Goal: Task Accomplishment & Management: Manage account settings

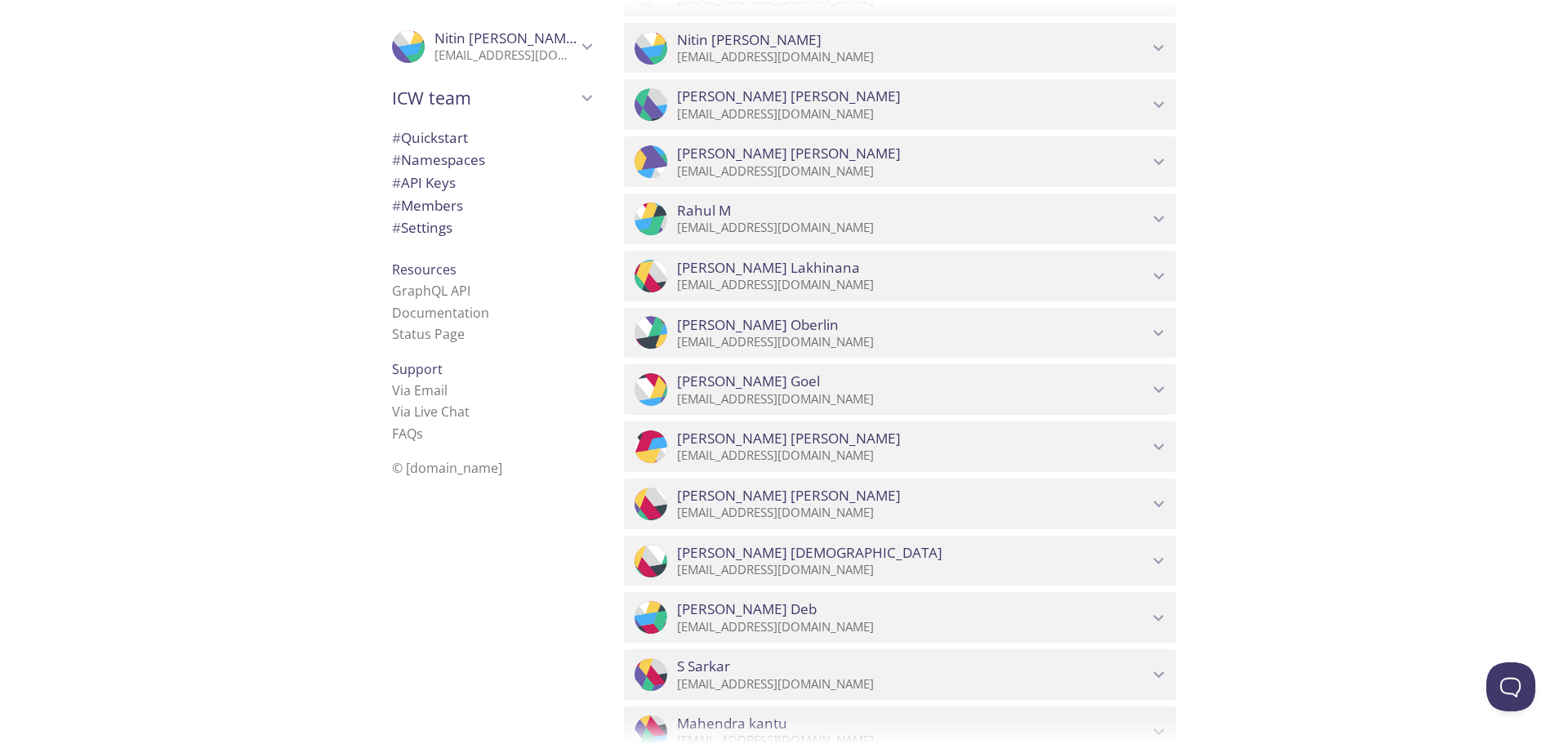
scroll to position [1633, 0]
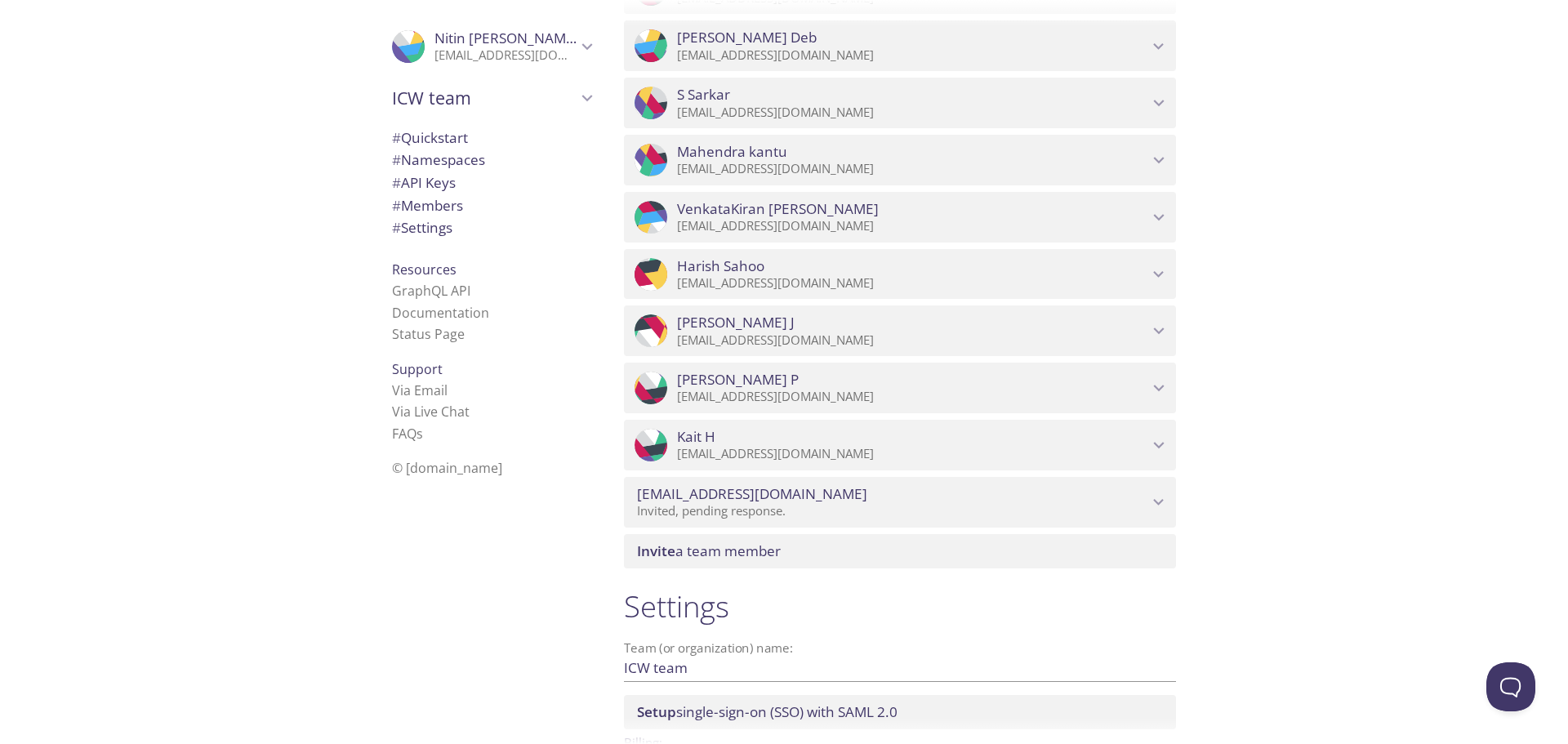
click at [1013, 438] on span "Kait H" at bounding box center [913, 437] width 471 height 18
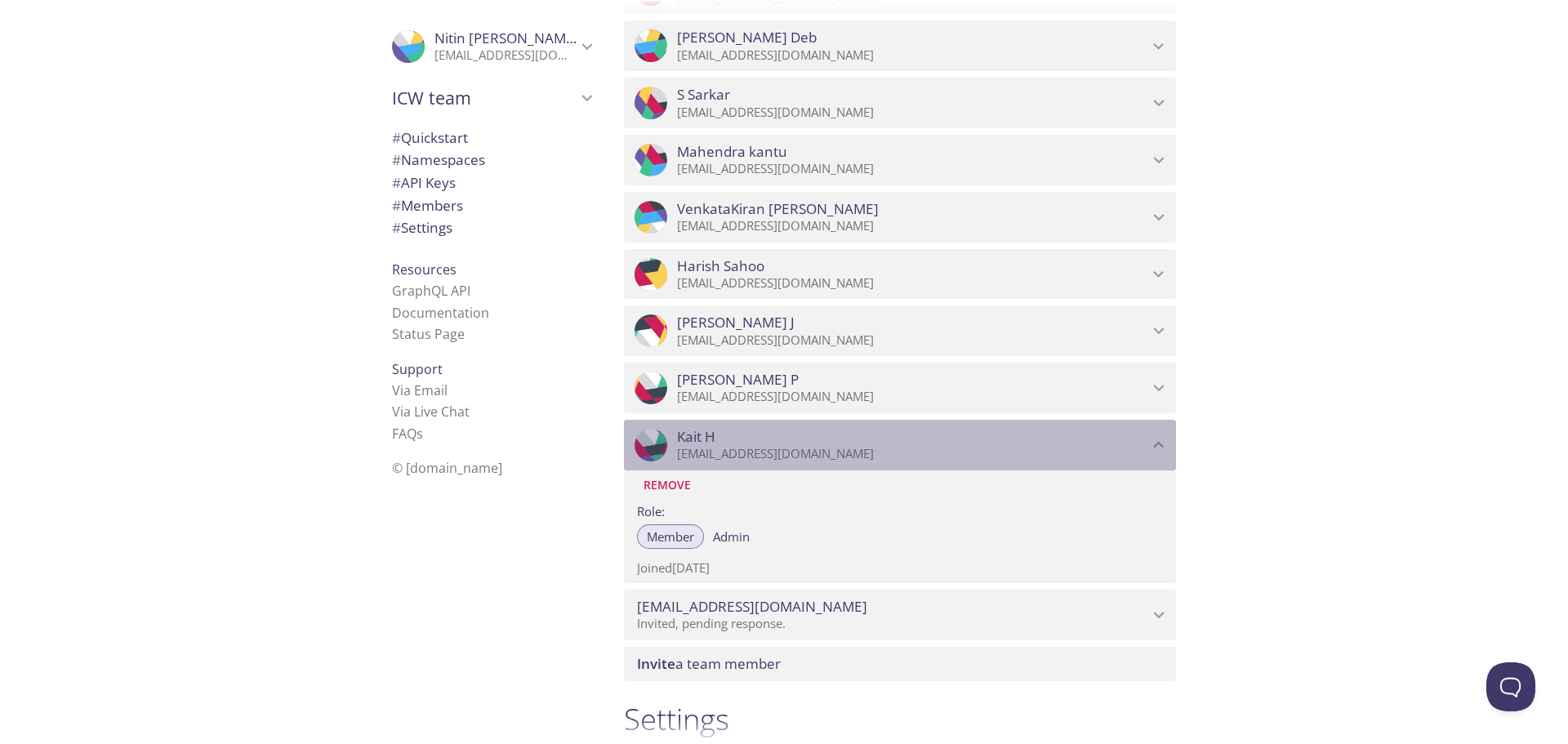
drag, startPoint x: 812, startPoint y: 451, endPoint x: 708, endPoint y: 445, distance: 104.2
click at [708, 445] on div "Kait H kluca@icwgroup.com" at bounding box center [913, 444] width 471 height 34
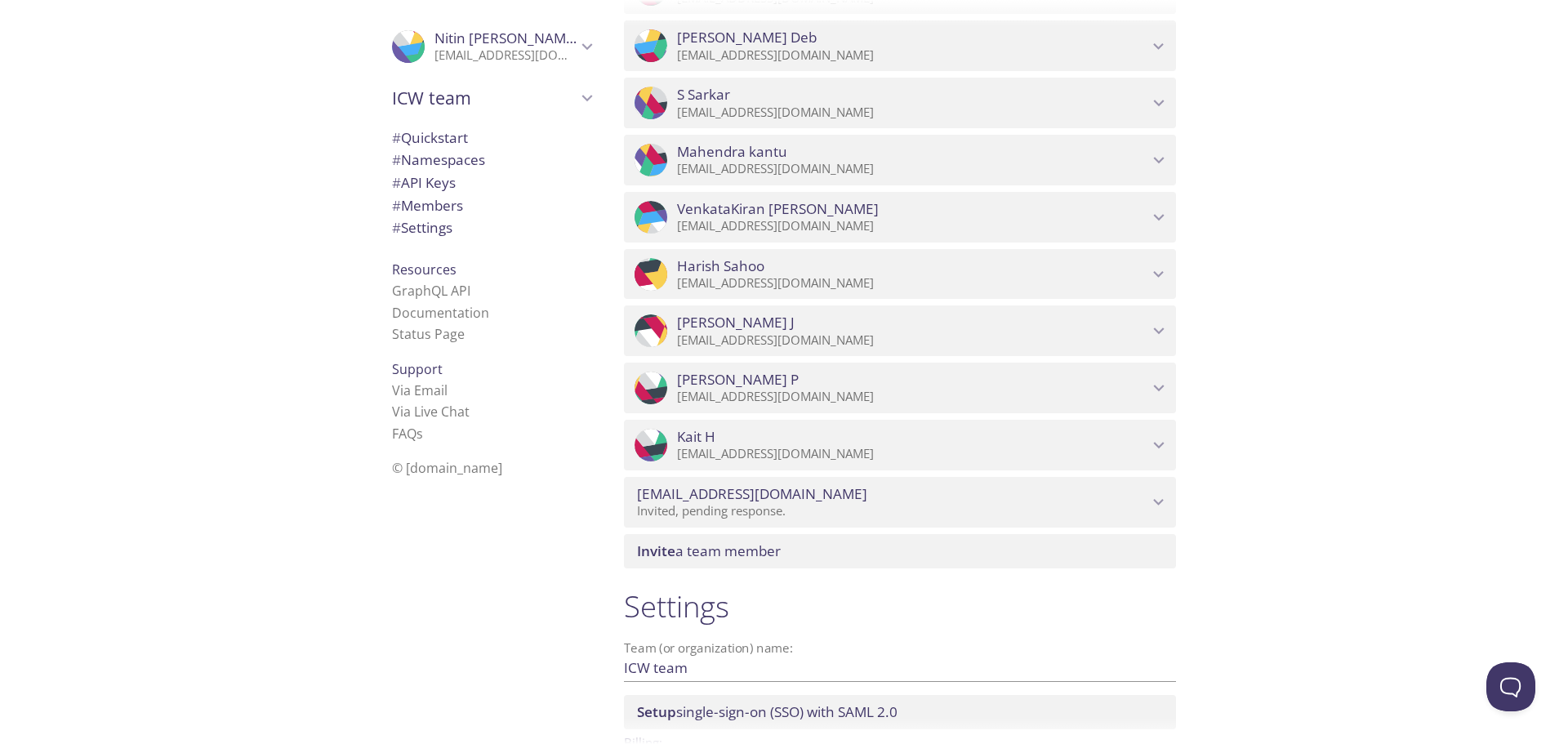
click at [806, 443] on span "Kait H" at bounding box center [913, 437] width 471 height 18
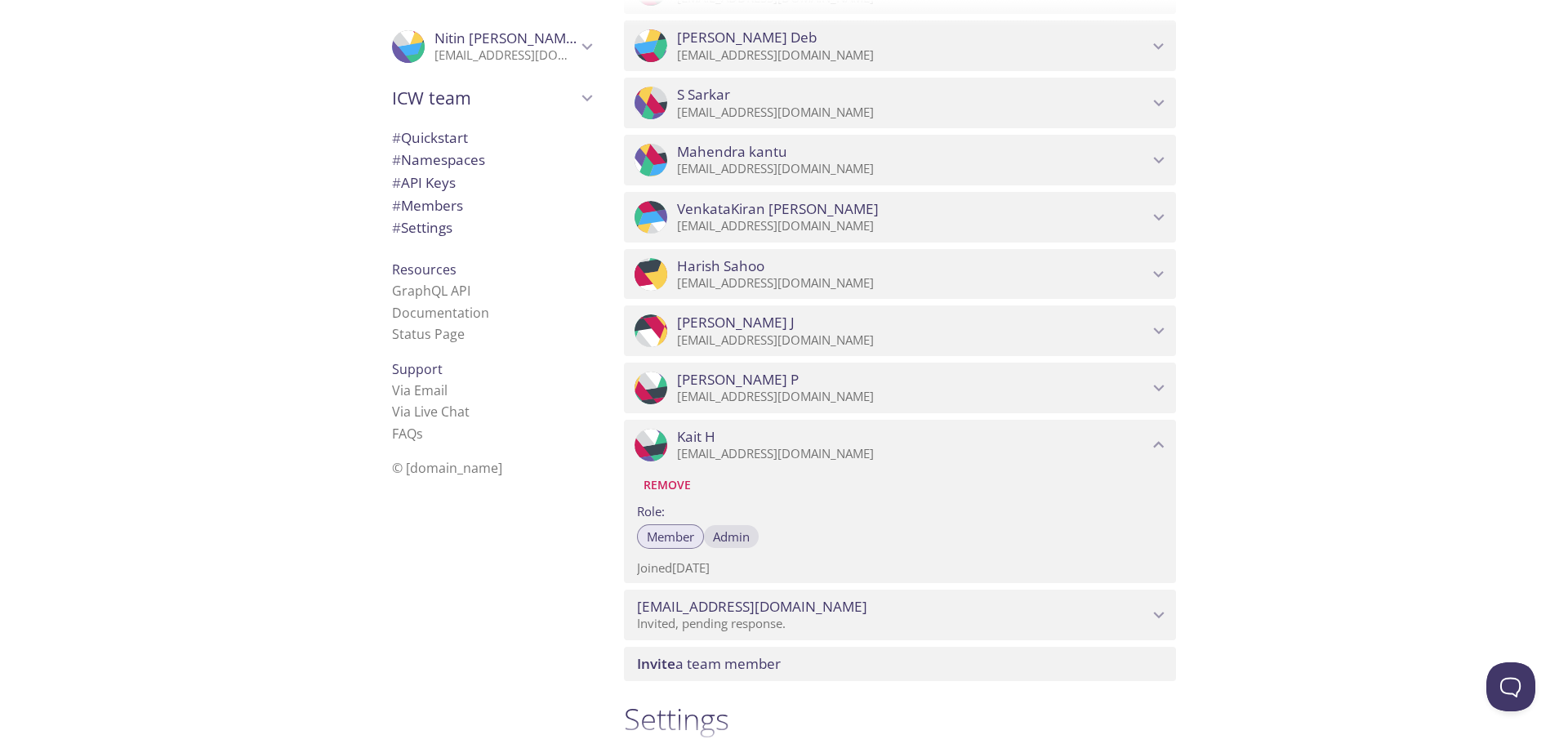
click at [726, 536] on span "Admin" at bounding box center [731, 536] width 37 height 0
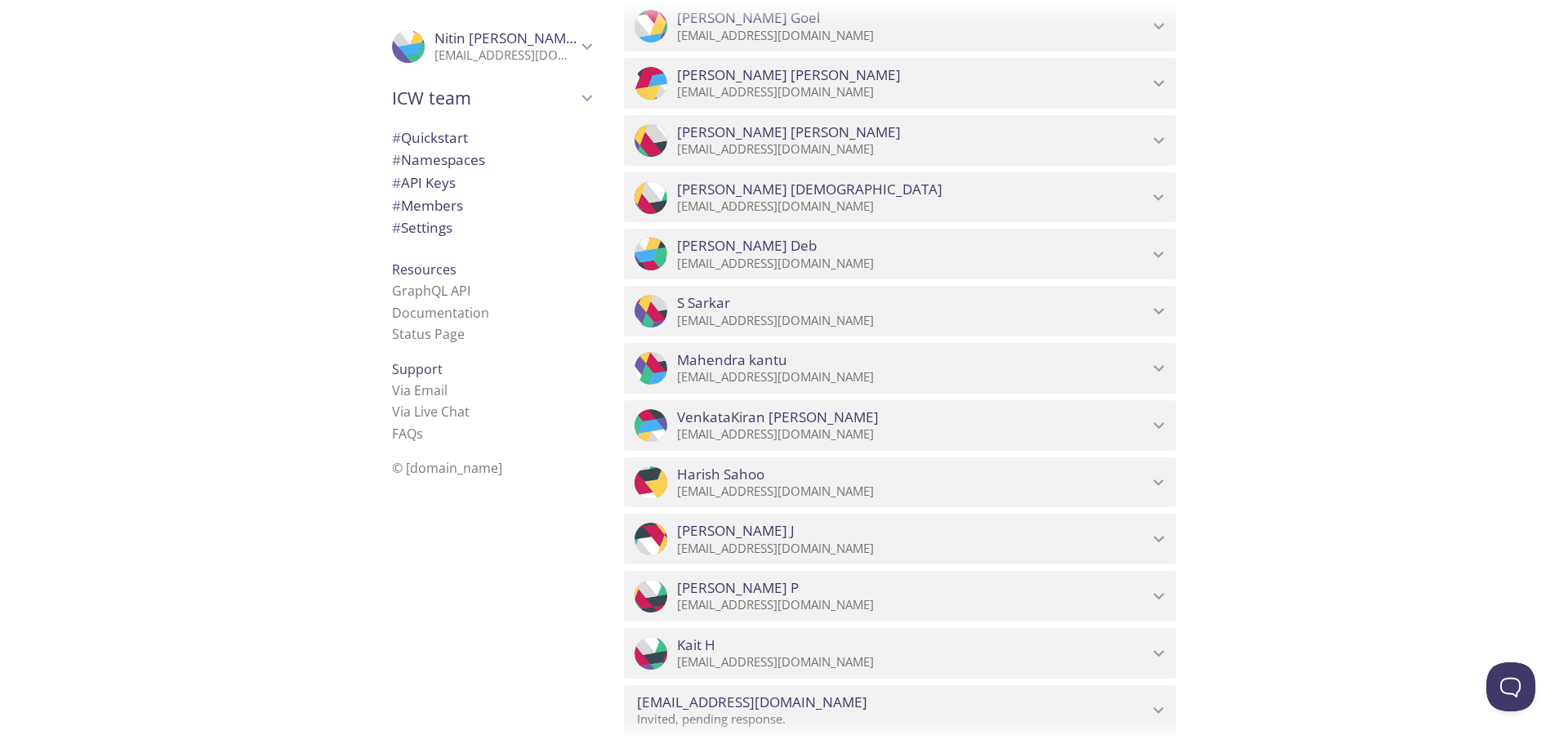
scroll to position [1765, 0]
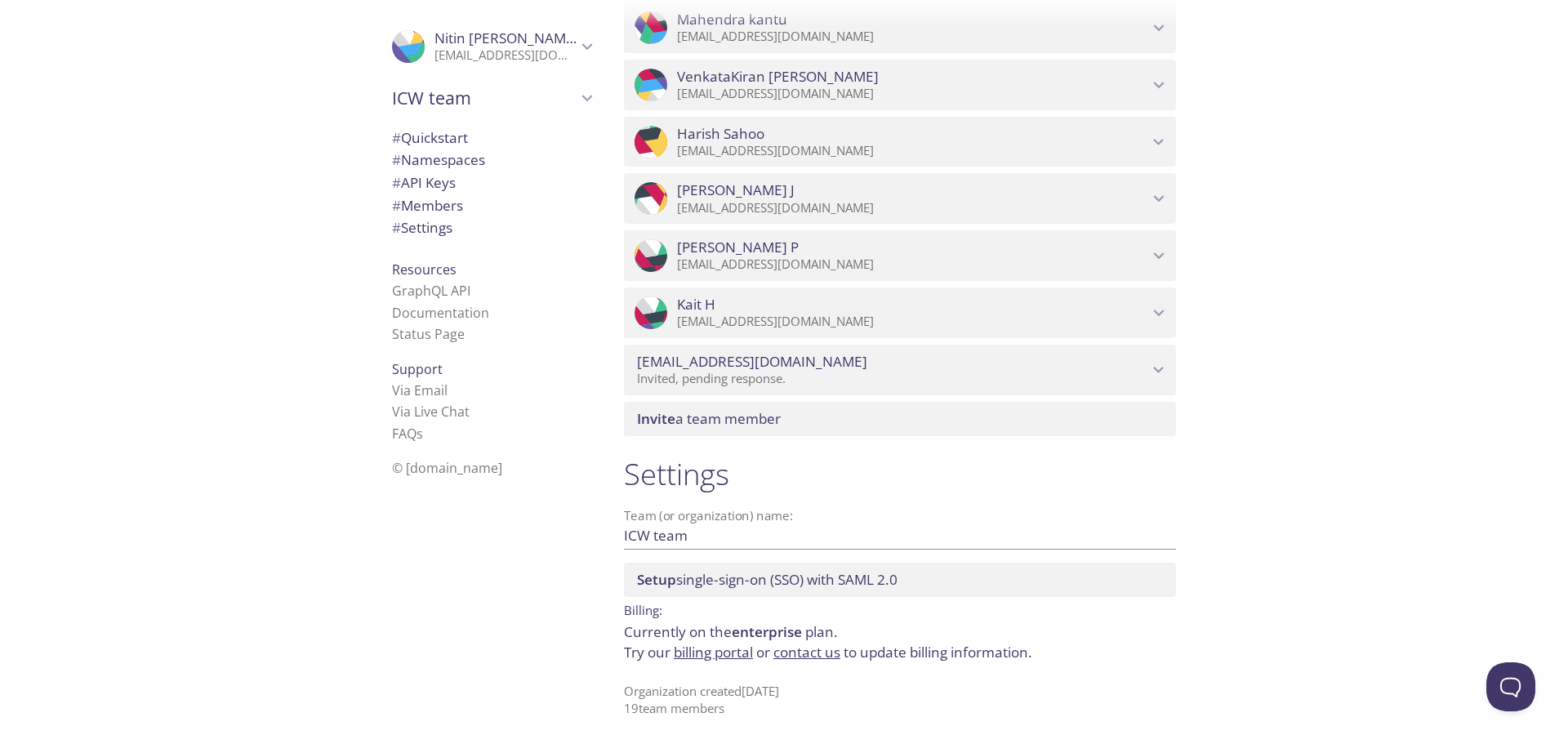
click at [700, 318] on p "[EMAIL_ADDRESS][DOMAIN_NAME]" at bounding box center [913, 322] width 471 height 16
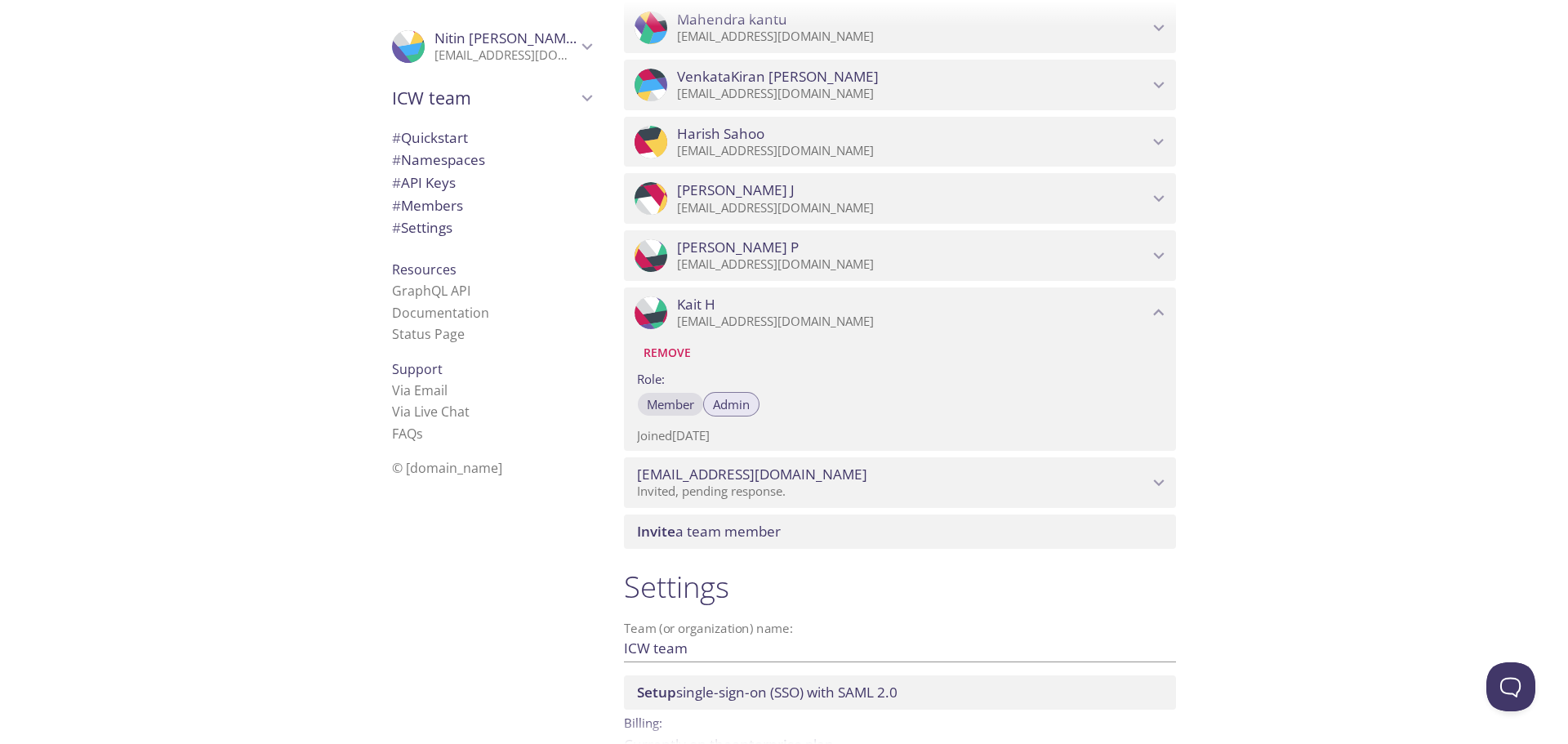
click at [663, 412] on button "Member" at bounding box center [670, 404] width 67 height 25
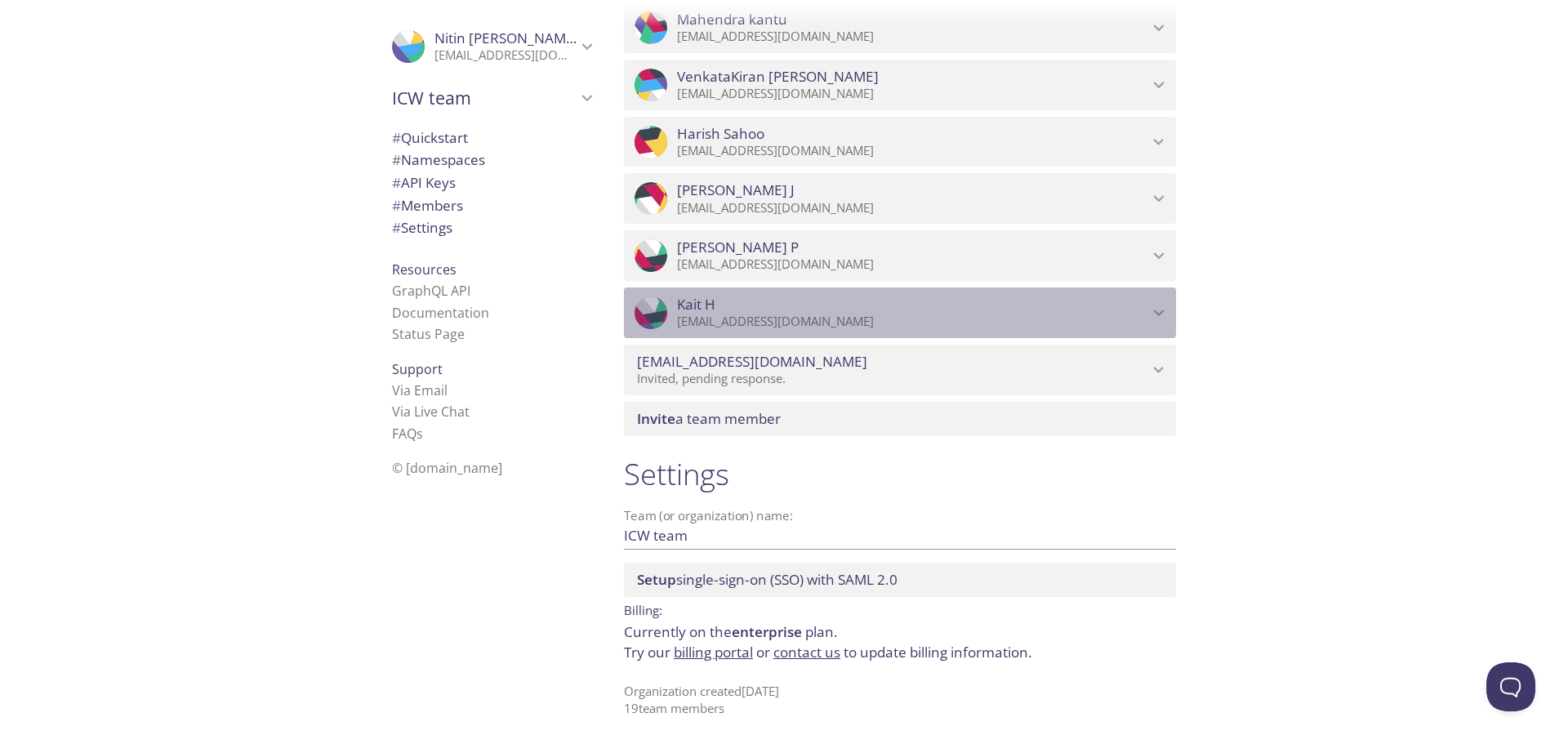
drag, startPoint x: 809, startPoint y: 315, endPoint x: 702, endPoint y: 311, distance: 107.1
click at [702, 311] on div "Kait H kluca@icwgroup.com" at bounding box center [913, 312] width 471 height 34
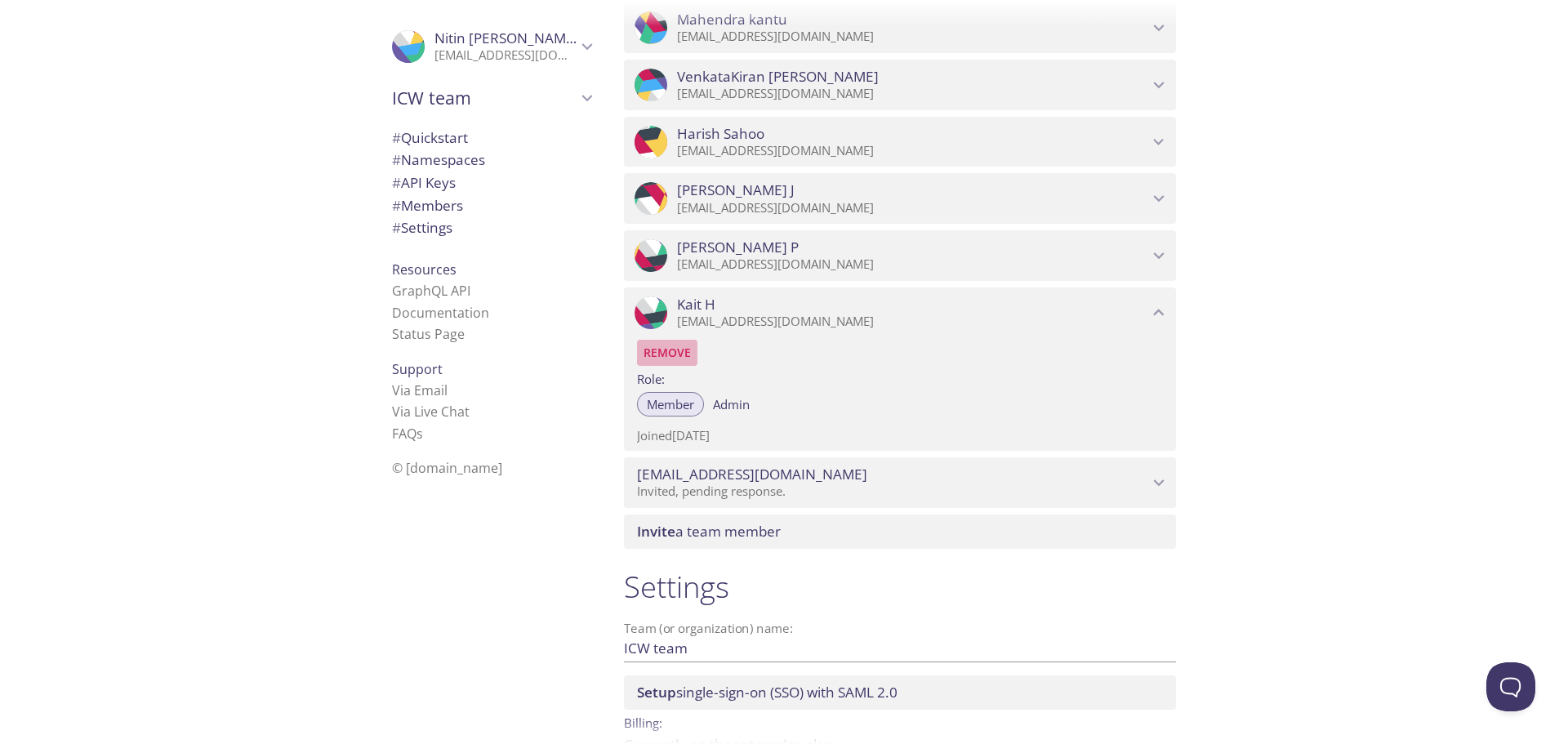
click at [659, 352] on span "Remove" at bounding box center [667, 352] width 48 height 19
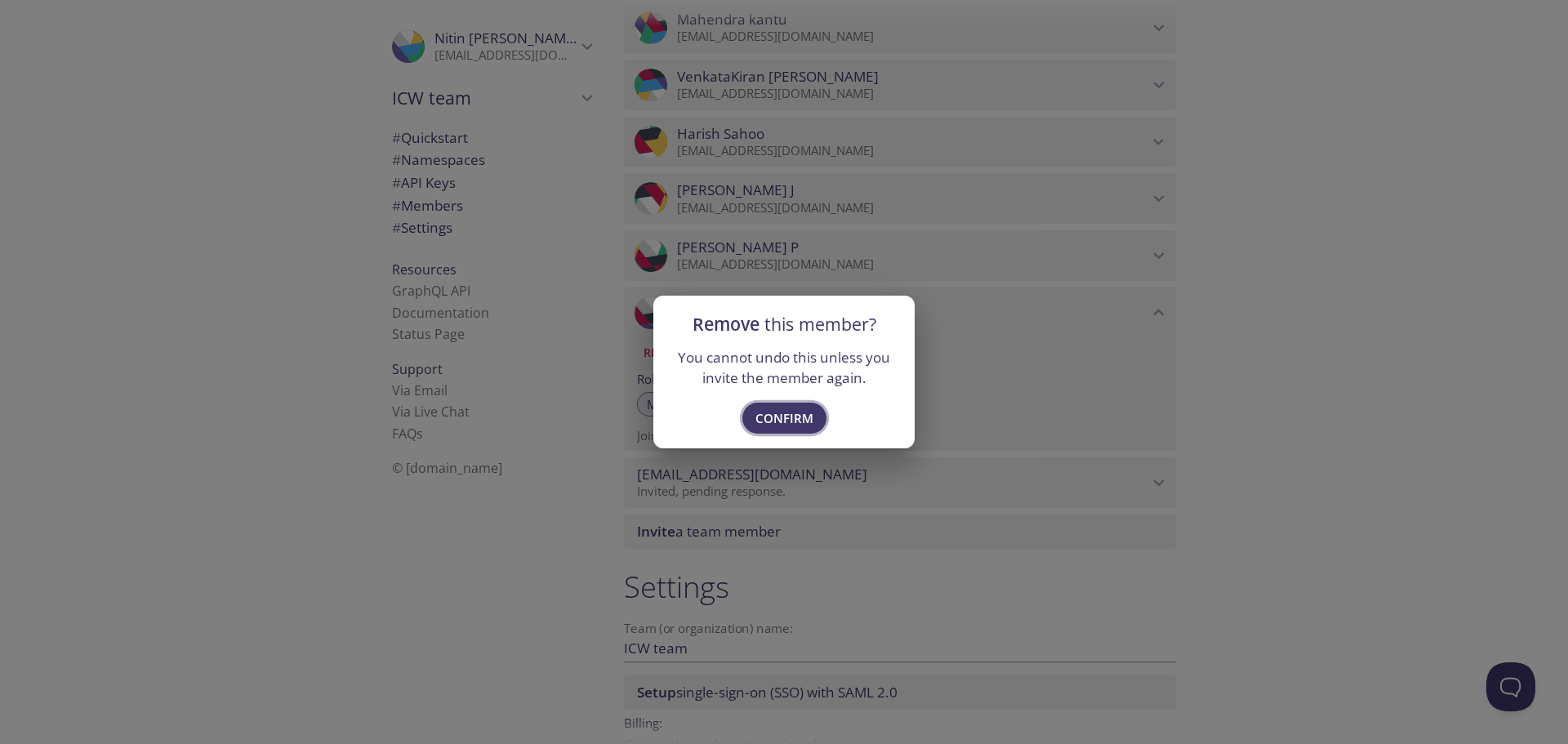
click at [789, 425] on span "Confirm" at bounding box center [784, 418] width 58 height 21
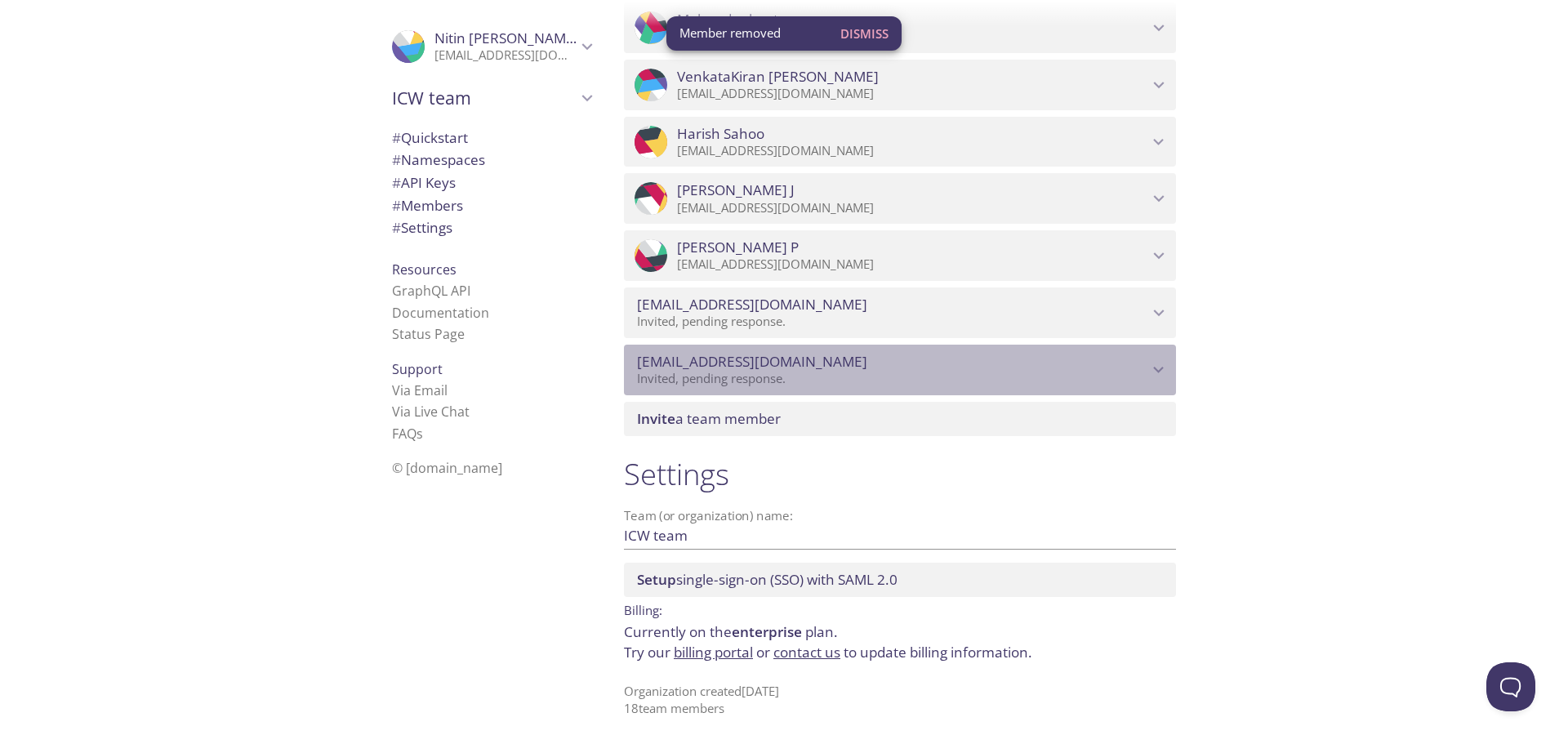
click at [828, 373] on p "Invited, pending response." at bounding box center [893, 378] width 511 height 16
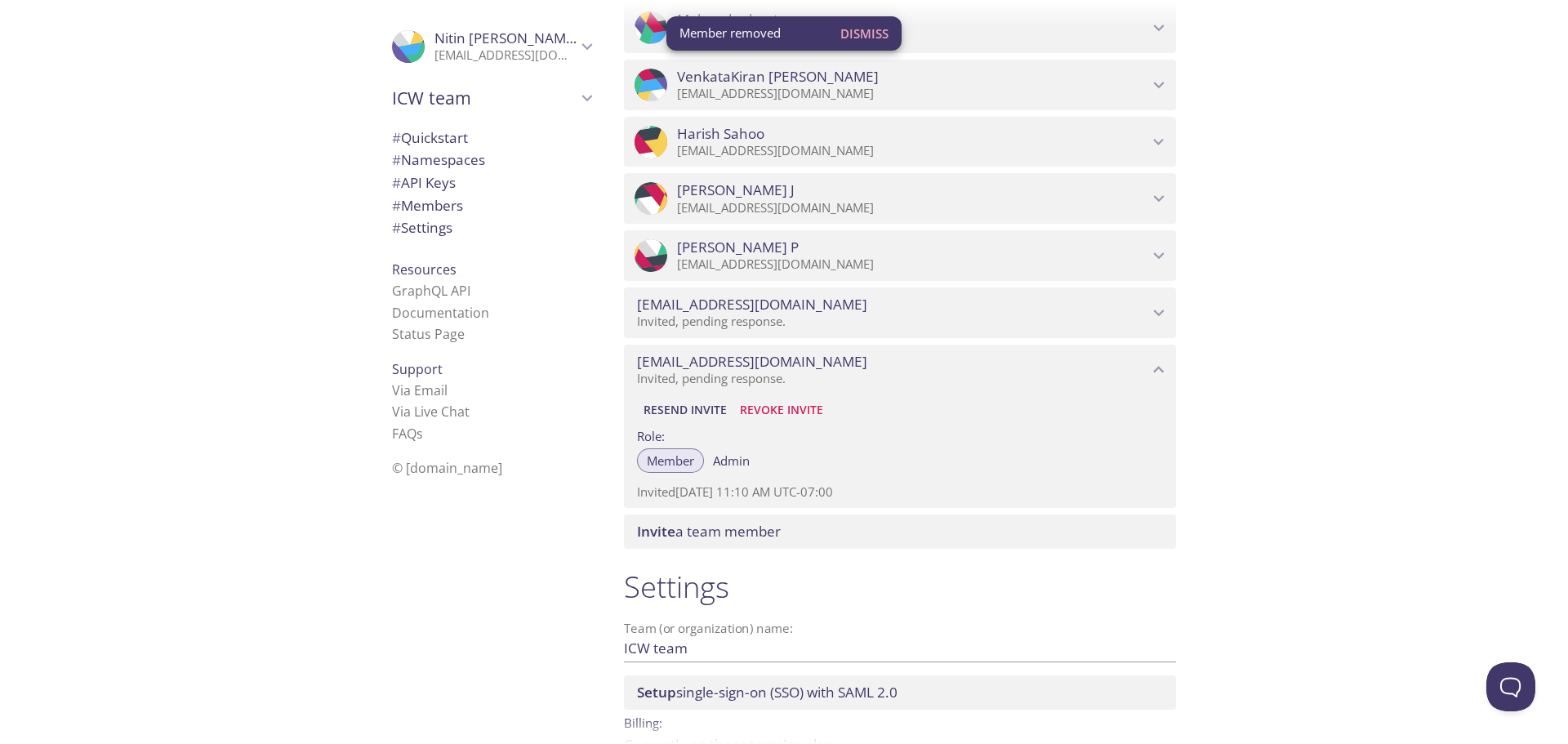
click at [684, 413] on span "Resend Invite" at bounding box center [685, 410] width 83 height 19
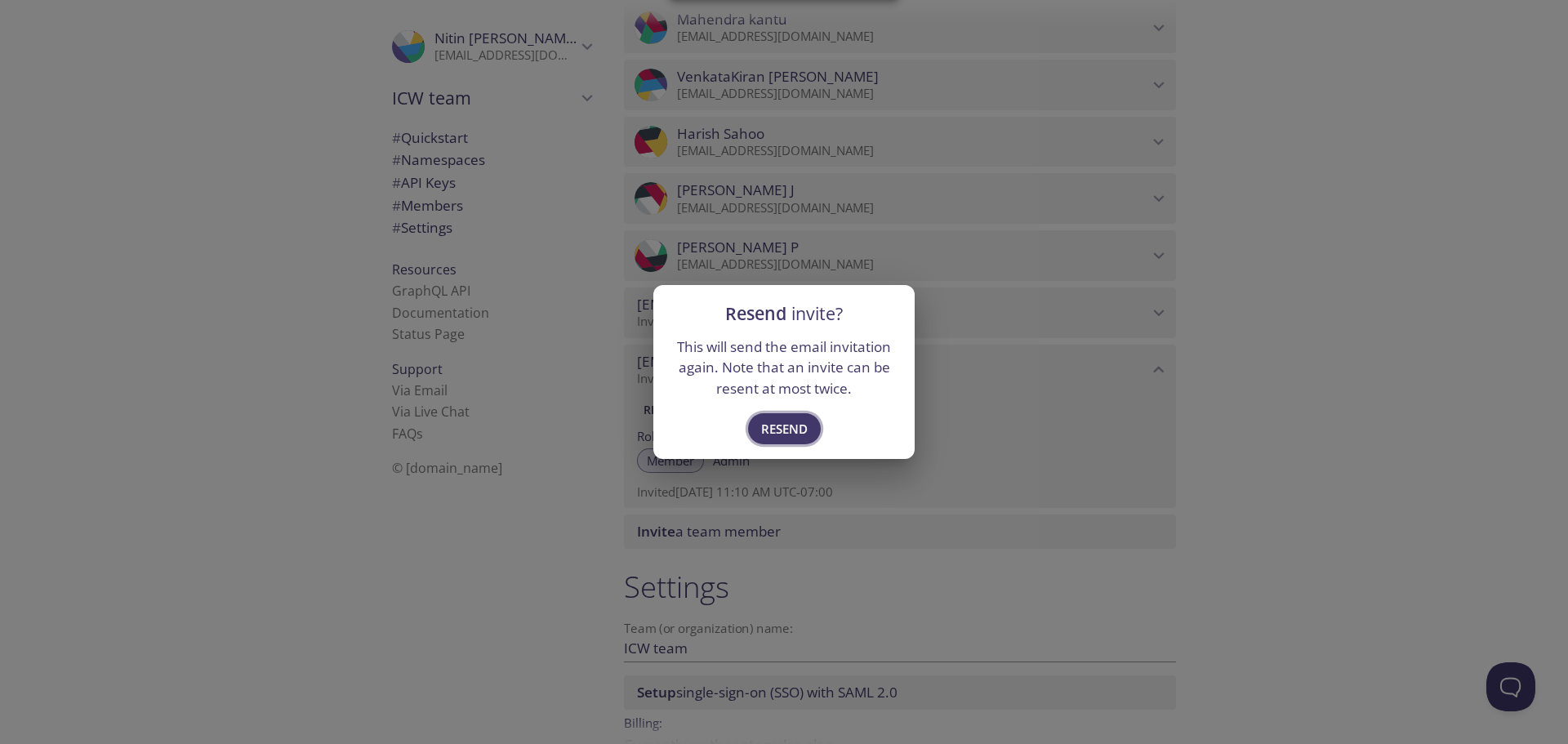
click at [780, 425] on span "Resend" at bounding box center [784, 428] width 47 height 21
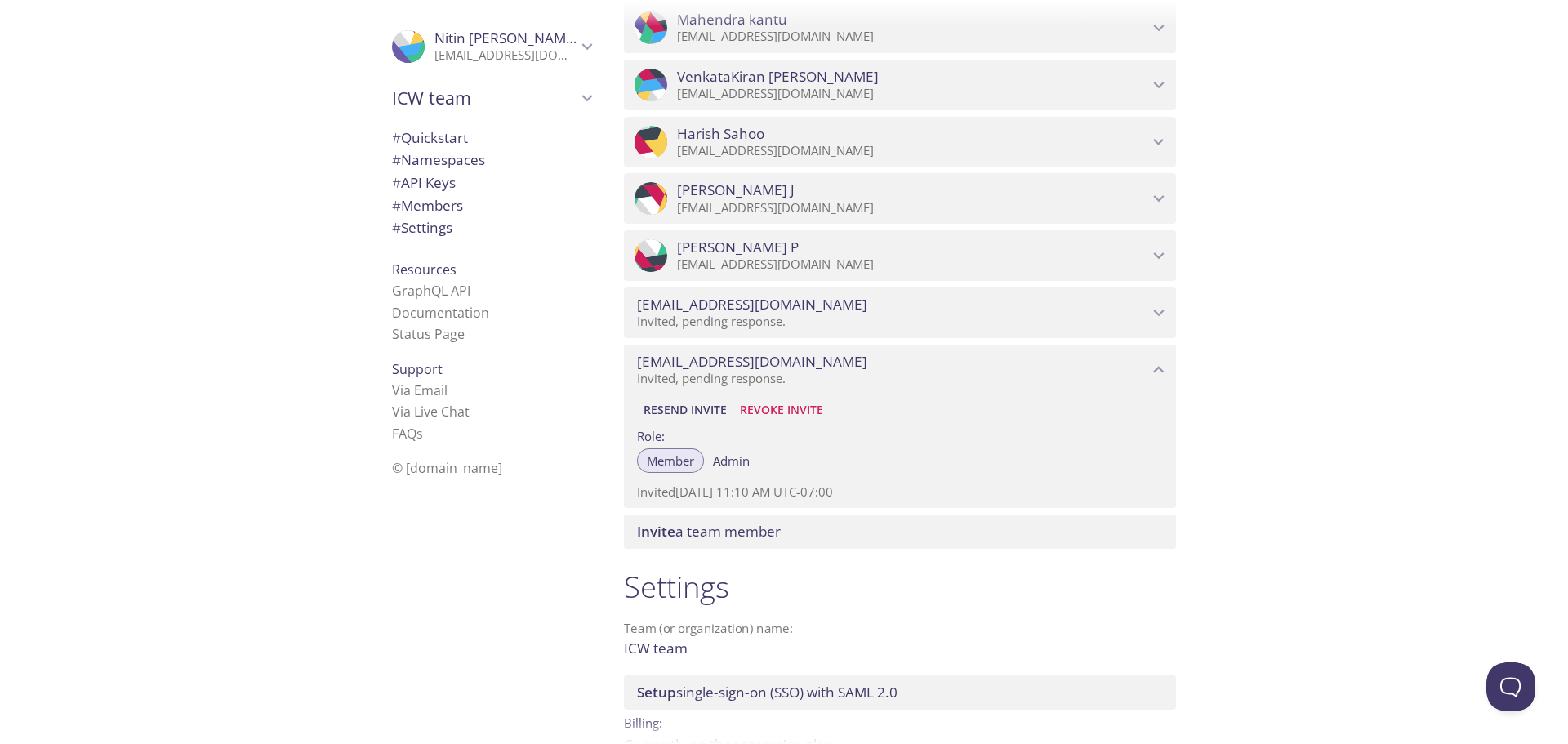
click at [436, 315] on link "Documentation" at bounding box center [441, 312] width 97 height 18
